Goal: Task Accomplishment & Management: Manage account settings

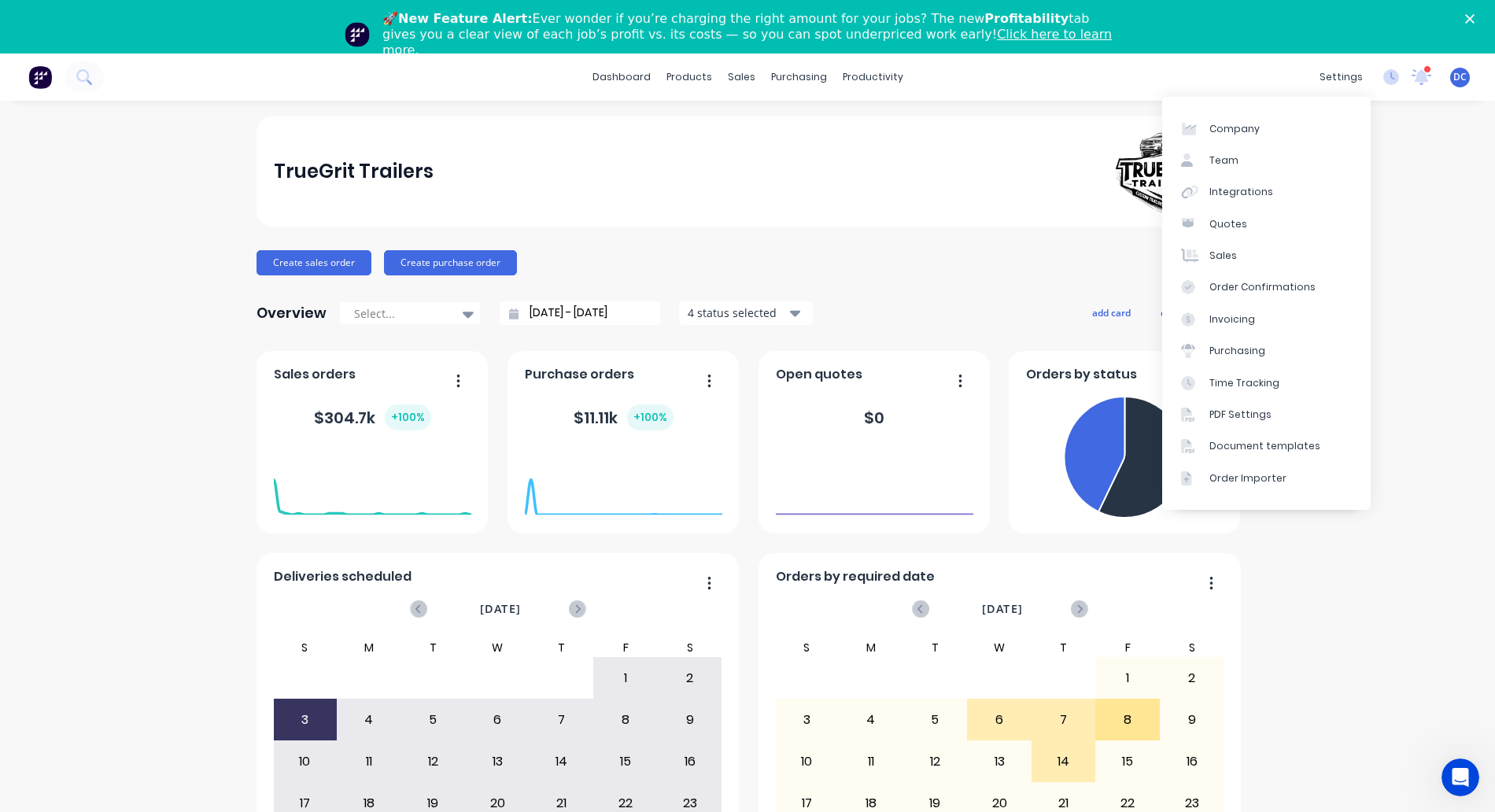
click at [1455, 77] on span "DC" at bounding box center [1459, 77] width 13 height 14
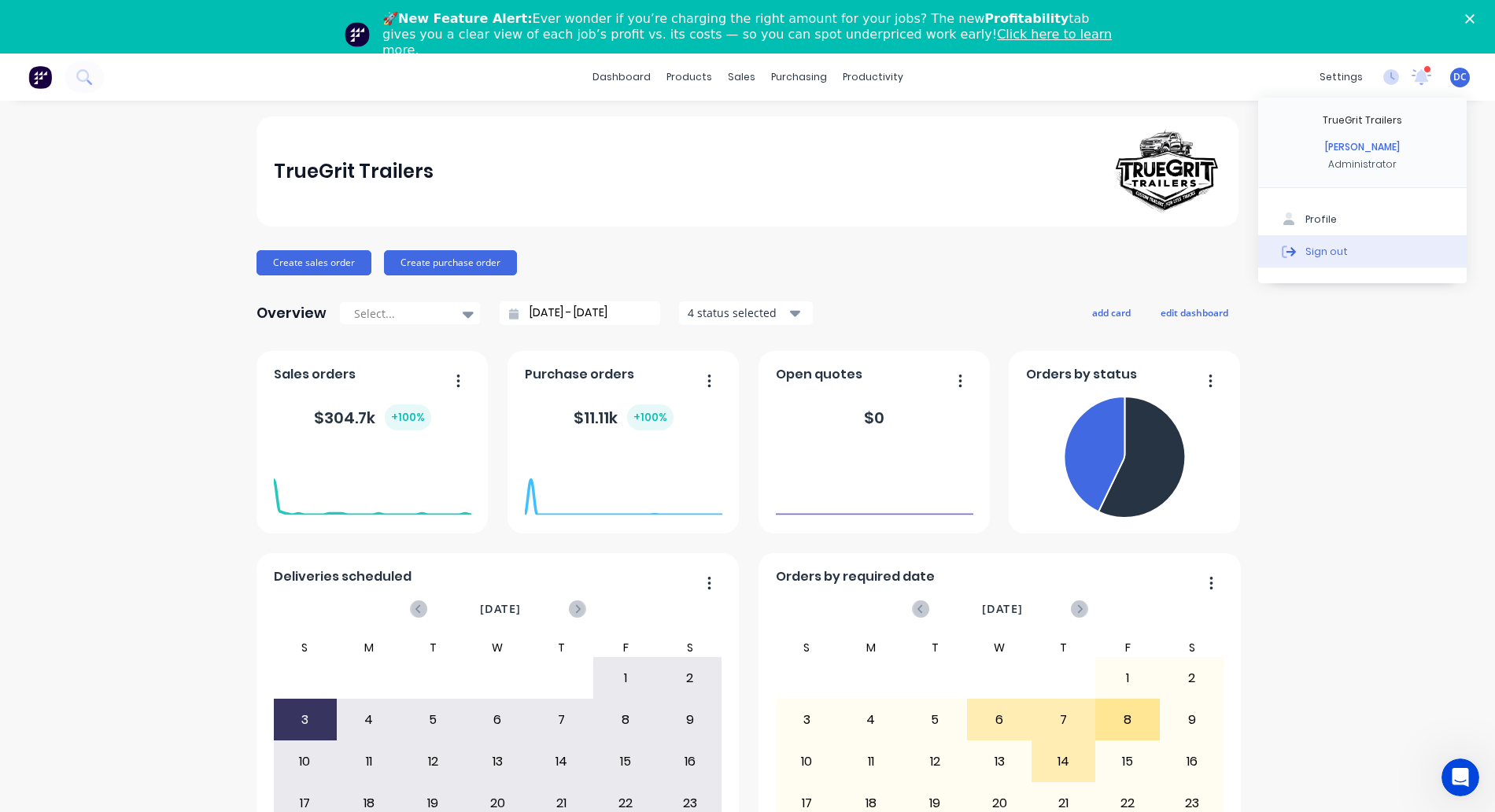
click at [1316, 254] on div "Sign out" at bounding box center [1326, 251] width 42 height 14
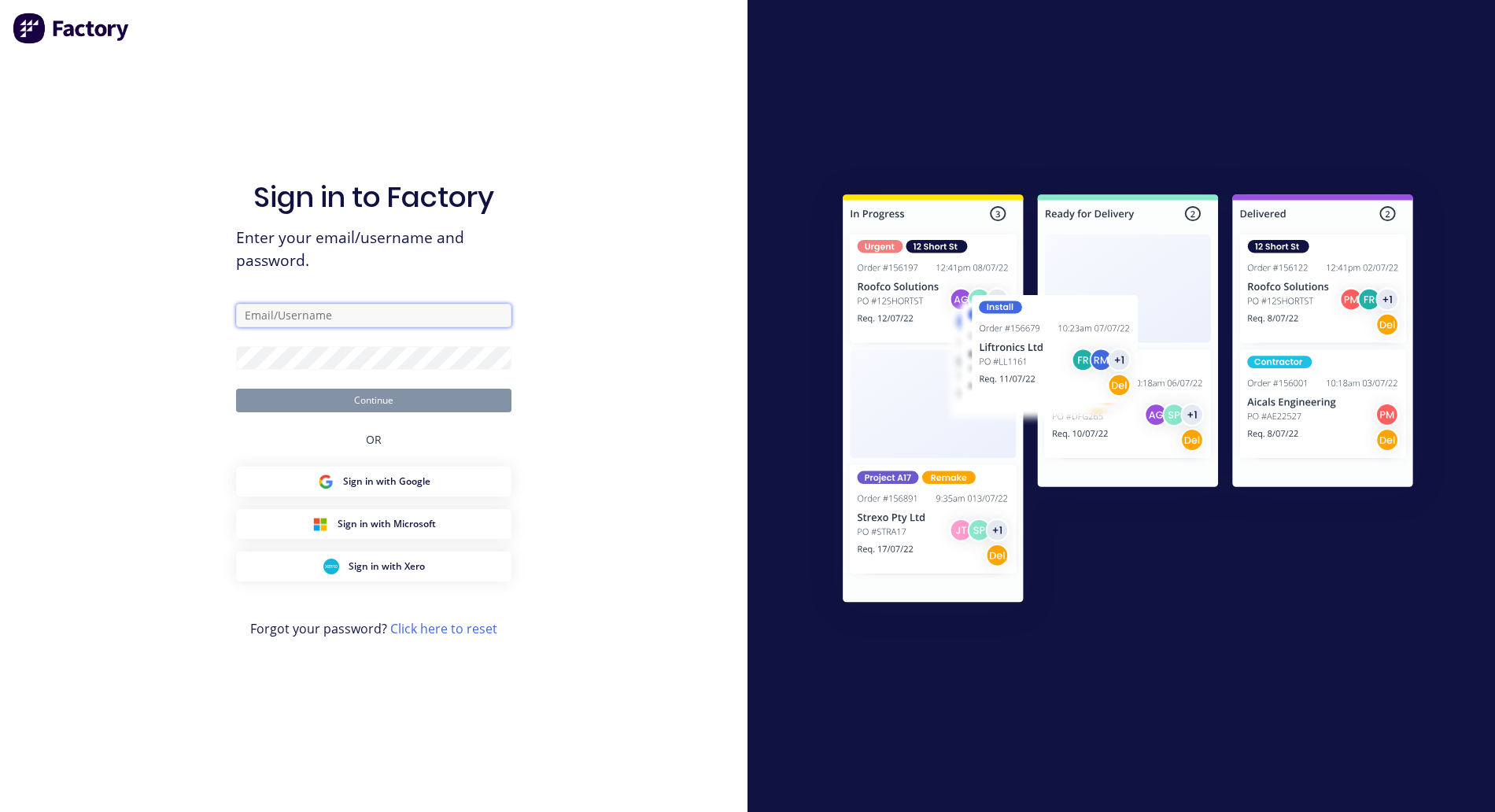
type input "[PERSON_NAME][EMAIL_ADDRESS][DOMAIN_NAME]"
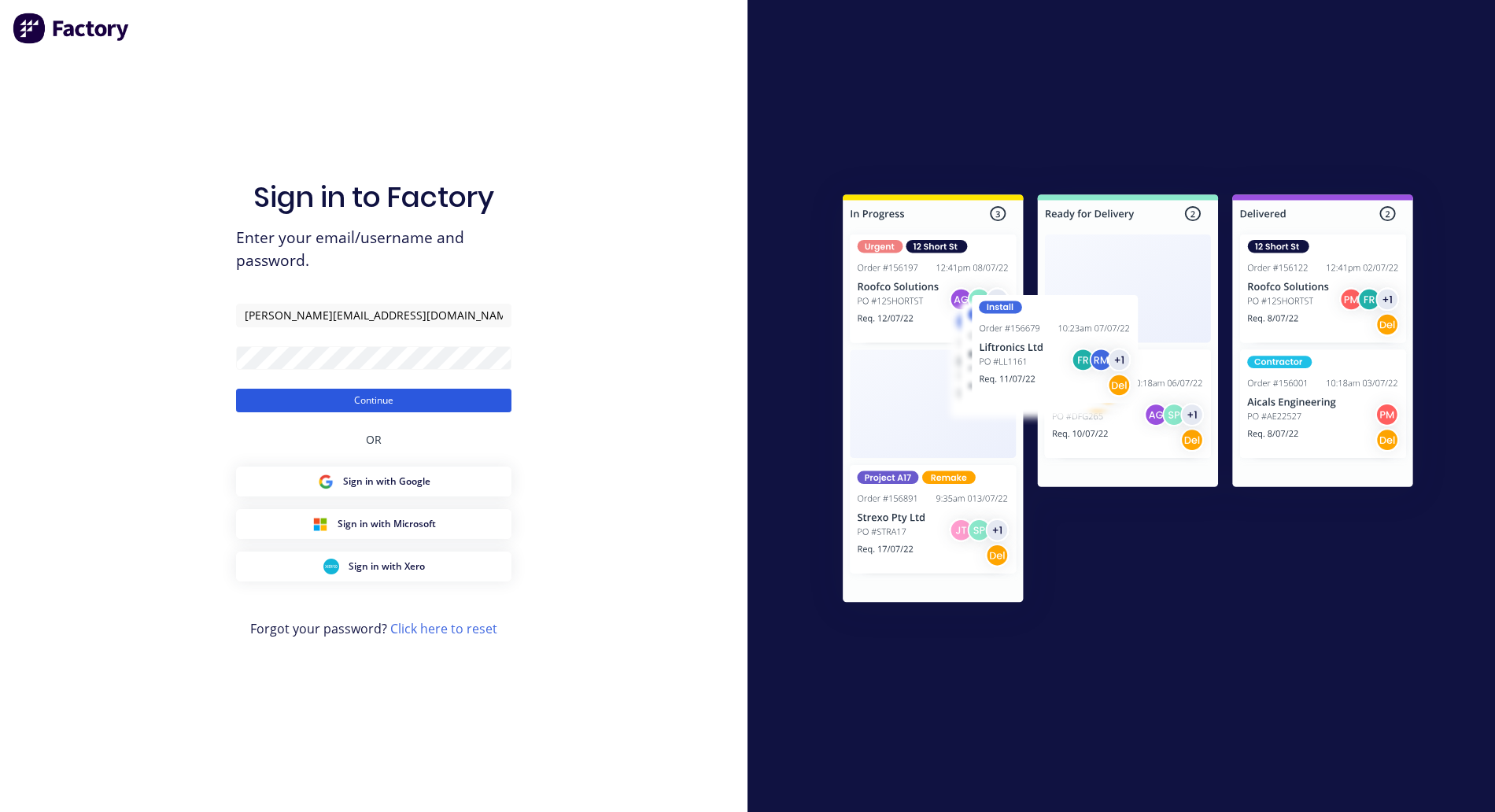
click at [404, 410] on button "Continue" at bounding box center [373, 399] width 275 height 23
